Goal: Information Seeking & Learning: Check status

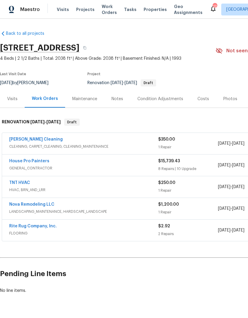
scroll to position [0, 88]
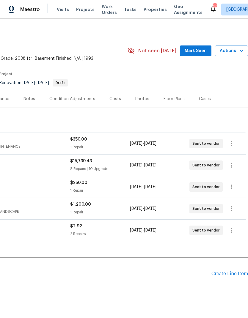
click at [197, 48] on span "Mark Seen" at bounding box center [196, 50] width 22 height 7
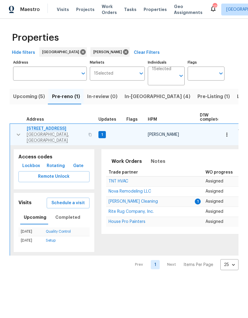
click at [115, 200] on span "[PERSON_NAME] Cleaning" at bounding box center [133, 202] width 49 height 4
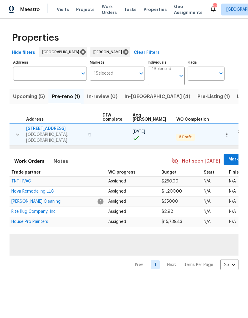
scroll to position [0, 97]
click at [225, 159] on button "Mark Seen" at bounding box center [240, 159] width 32 height 11
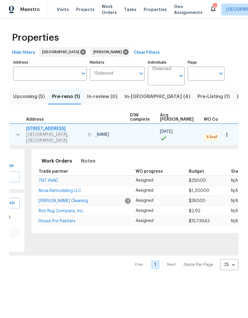
scroll to position [0, 64]
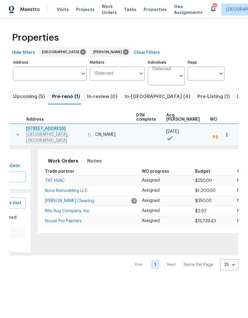
click at [59, 189] on span "Nova Remodeling LLC" at bounding box center [66, 191] width 43 height 4
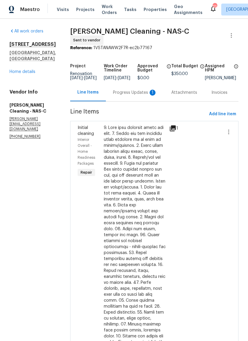
click at [136, 93] on div "Progress Updates 1" at bounding box center [135, 93] width 44 height 6
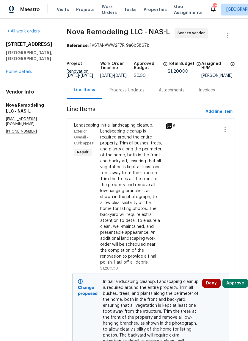
scroll to position [0, 4]
click at [135, 93] on div "Progress Updates" at bounding box center [126, 90] width 35 height 6
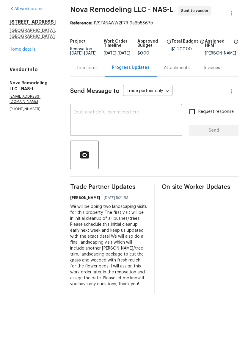
click at [105, 81] on div "Line Items" at bounding box center [87, 90] width 35 height 18
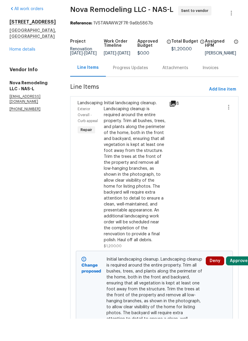
click at [140, 122] on div "Initial landscaping cleanup. Landscaping cleanup is required around the entire …" at bounding box center [135, 193] width 62 height 143
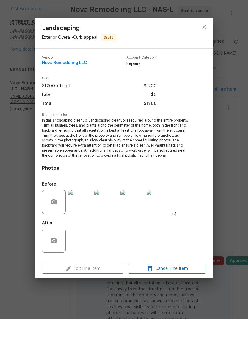
click at [80, 212] on img at bounding box center [80, 224] width 24 height 24
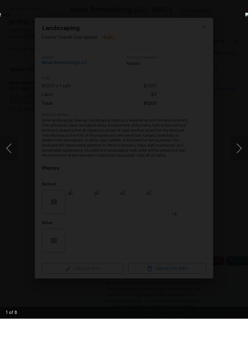
click at [234, 159] on button "Next image" at bounding box center [239, 171] width 18 height 24
click at [237, 159] on button "Next image" at bounding box center [239, 171] width 18 height 24
click at [233, 159] on button "Next image" at bounding box center [239, 171] width 18 height 24
click at [237, 159] on button "Next image" at bounding box center [239, 171] width 18 height 24
click at [234, 159] on button "Next image" at bounding box center [239, 171] width 18 height 24
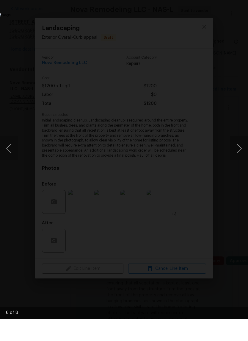
click at [236, 159] on button "Next image" at bounding box center [239, 171] width 18 height 24
click at [238, 159] on button "Next image" at bounding box center [239, 171] width 18 height 24
click at [236, 159] on button "Next image" at bounding box center [239, 171] width 18 height 24
click at [239, 159] on button "Next image" at bounding box center [239, 171] width 18 height 24
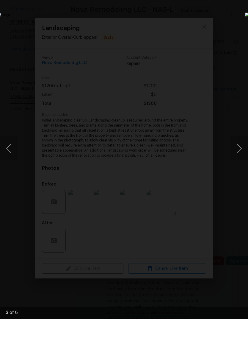
click at [195, 62] on img "Lightbox" at bounding box center [95, 170] width 197 height 271
click at [239, 29] on div "Lightbox" at bounding box center [124, 170] width 248 height 341
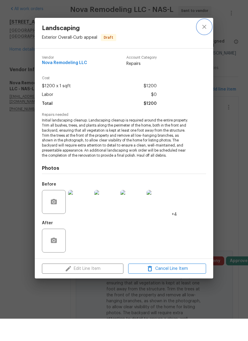
click at [204, 46] on icon "close" at bounding box center [204, 49] width 7 height 7
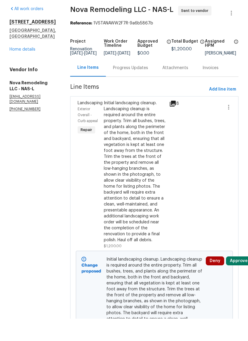
click at [137, 81] on div "Progress Updates" at bounding box center [130, 90] width 49 height 18
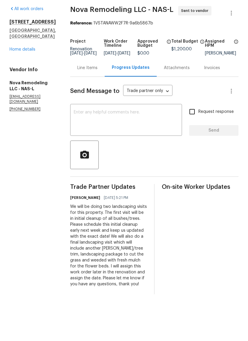
click at [95, 87] on div "Line Items" at bounding box center [87, 90] width 20 height 6
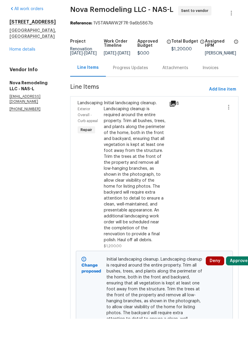
click at [130, 172] on div "Initial landscaping cleanup. Landscaping cleanup is required around the entire …" at bounding box center [135, 193] width 62 height 143
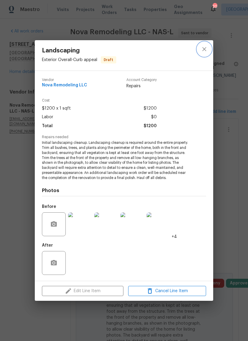
click at [204, 52] on icon "close" at bounding box center [204, 49] width 7 height 7
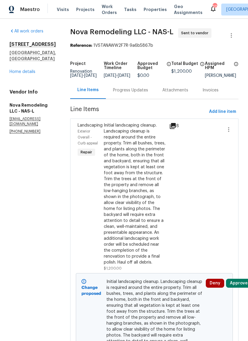
click at [25, 70] on link "Home details" at bounding box center [23, 72] width 26 height 4
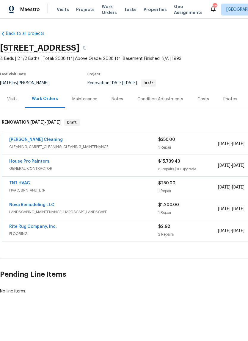
click at [25, 228] on link "Rite Rug Company, Inc." at bounding box center [33, 226] width 48 height 4
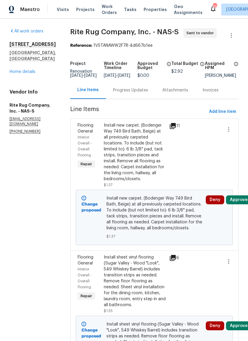
click at [21, 70] on link "Home details" at bounding box center [23, 72] width 26 height 4
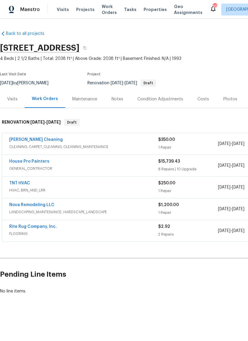
click at [75, 188] on span "HVAC, BRN_AND_LRR" at bounding box center [83, 190] width 149 height 6
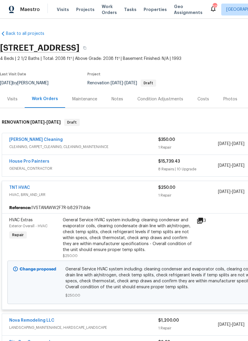
click at [18, 189] on link "TNT HVAC" at bounding box center [19, 187] width 21 height 4
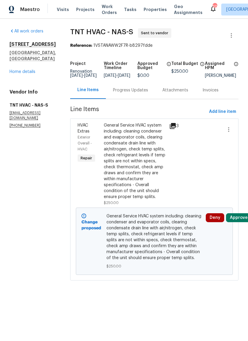
click at [12, 74] on link "Home details" at bounding box center [23, 72] width 26 height 4
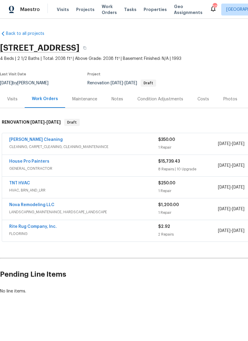
click at [59, 161] on div "House Pro Painters" at bounding box center [83, 161] width 149 height 7
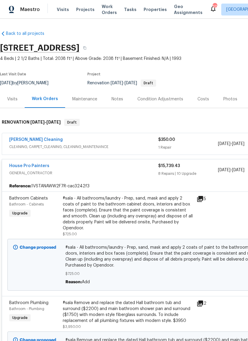
click at [25, 165] on link "House Pro Painters" at bounding box center [29, 166] width 40 height 4
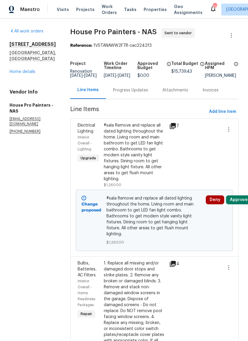
click at [20, 70] on link "Home details" at bounding box center [23, 72] width 26 height 4
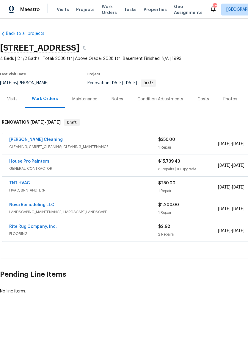
click at [61, 142] on div "[PERSON_NAME] Cleaning" at bounding box center [83, 140] width 149 height 7
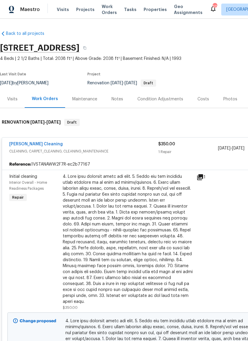
click at [23, 145] on link "[PERSON_NAME] Cleaning" at bounding box center [36, 144] width 54 height 4
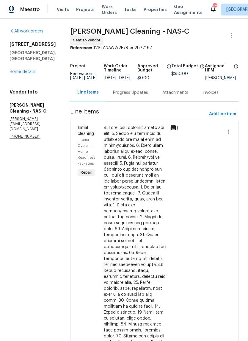
click at [21, 70] on link "Home details" at bounding box center [23, 72] width 26 height 4
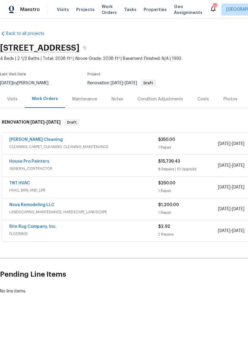
click at [15, 160] on link "House Pro Painters" at bounding box center [29, 161] width 40 height 4
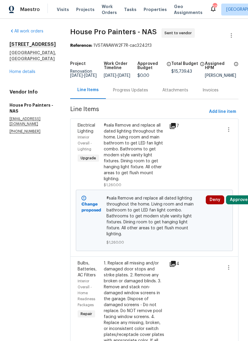
click at [23, 70] on link "Home details" at bounding box center [23, 72] width 26 height 4
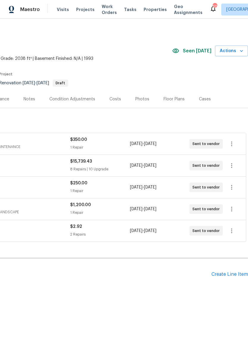
scroll to position [0, 88]
